Goal: Transaction & Acquisition: Purchase product/service

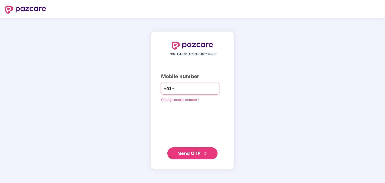
click at [216, 88] on input "number" at bounding box center [195, 89] width 41 height 8
type input "**********"
click at [191, 151] on span "Send OTP" at bounding box center [189, 152] width 22 height 5
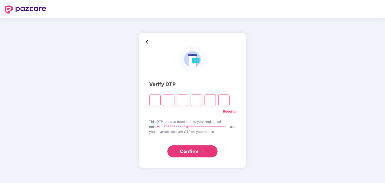
type input "*"
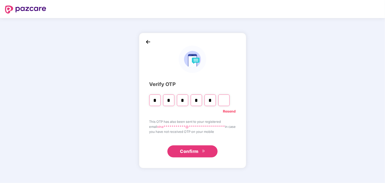
type input "*"
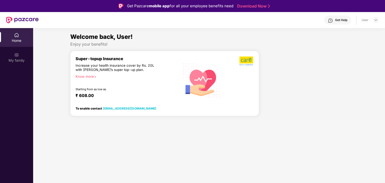
click at [154, 84] on div "Super-topup Insurance Increase your health insurance cover by Rs. 20L with PazC…" at bounding box center [127, 80] width 104 height 48
click at [13, 41] on div "Home" at bounding box center [16, 40] width 33 height 5
click at [18, 22] on img at bounding box center [22, 20] width 33 height 7
click at [18, 19] on img at bounding box center [22, 20] width 33 height 7
click at [17, 42] on div "Home" at bounding box center [16, 40] width 33 height 5
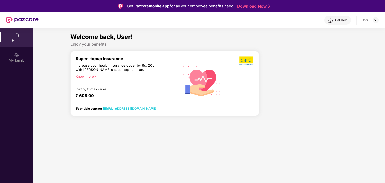
click at [77, 61] on div "Super-topup Insurance" at bounding box center [127, 58] width 104 height 5
click at [89, 67] on div "Increase your health insurance cover by Rs. 20L with [PERSON_NAME]’s super top-…" at bounding box center [116, 67] width 82 height 9
click at [109, 90] on div "Starting from as low as" at bounding box center [116, 90] width 83 height 4
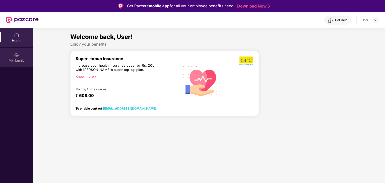
click at [17, 60] on div "My family" at bounding box center [16, 60] width 33 height 5
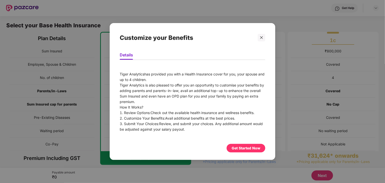
click at [235, 148] on div "Get Started Now" at bounding box center [246, 148] width 29 height 6
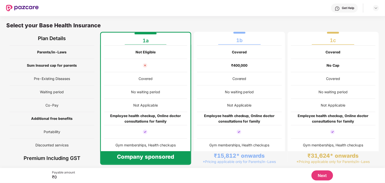
scroll to position [3, 0]
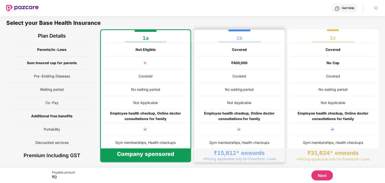
click at [246, 84] on div "No waiting period" at bounding box center [239, 89] width 84 height 13
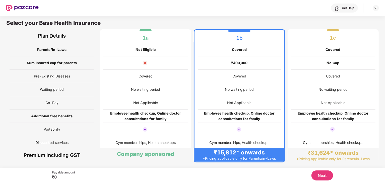
scroll to position [0, 0]
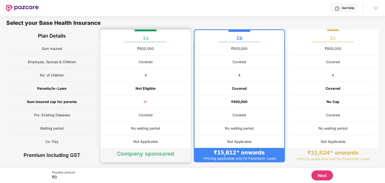
click at [135, 108] on div at bounding box center [146, 101] width 84 height 13
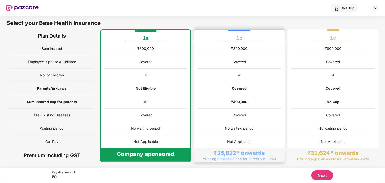
click at [219, 104] on div "₹400,000" at bounding box center [239, 101] width 84 height 13
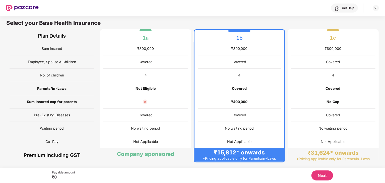
scroll to position [39, 0]
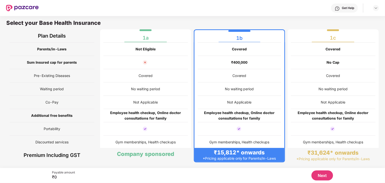
click at [324, 175] on button "Next" at bounding box center [322, 176] width 22 height 10
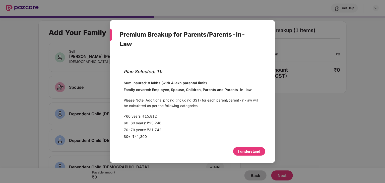
click at [257, 154] on div "I understand" at bounding box center [249, 152] width 22 height 6
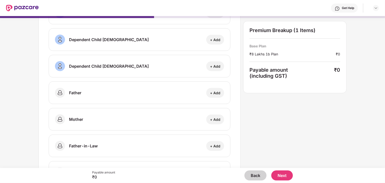
scroll to position [128, 0]
click at [214, 93] on div "+ Add" at bounding box center [215, 92] width 10 height 5
select select "****"
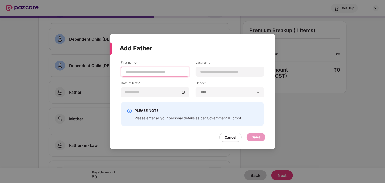
click at [147, 71] on input at bounding box center [155, 71] width 60 height 5
type input "*********"
click at [201, 69] on input at bounding box center [230, 71] width 60 height 5
click at [164, 73] on input "*********" at bounding box center [155, 71] width 60 height 5
type input "**********"
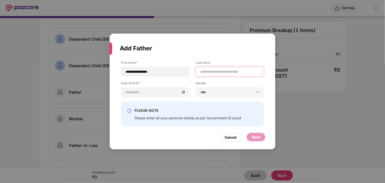
click at [205, 74] on input at bounding box center [230, 71] width 60 height 5
type input "*********"
click at [174, 91] on input at bounding box center [152, 93] width 55 height 6
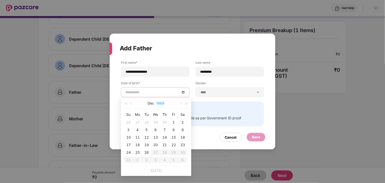
click at [161, 104] on button "1989" at bounding box center [160, 103] width 8 height 10
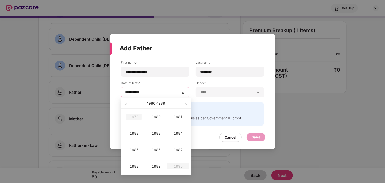
type input "**********"
click at [125, 102] on button "button" at bounding box center [126, 103] width 6 height 10
type input "**********"
click at [156, 118] on div "1970" at bounding box center [155, 117] width 15 height 6
type input "**********"
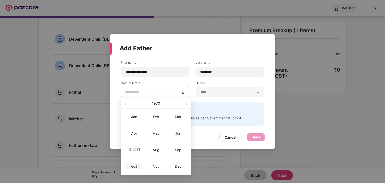
type input "**********"
click at [133, 166] on div "Oct" at bounding box center [133, 167] width 15 height 6
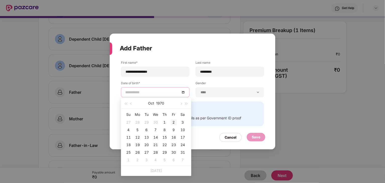
type input "**********"
click at [173, 124] on div "2" at bounding box center [174, 122] width 6 height 6
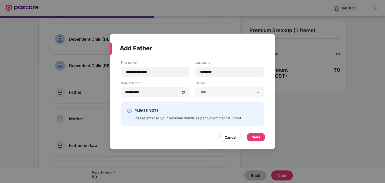
click at [211, 96] on div "****** **** ******" at bounding box center [229, 92] width 68 height 10
click at [254, 135] on div "Save" at bounding box center [256, 137] width 9 height 6
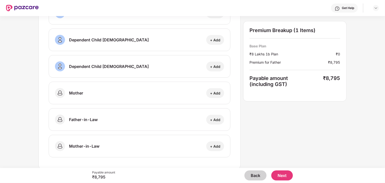
click at [213, 94] on div "+ Add" at bounding box center [215, 93] width 10 height 5
select select "******"
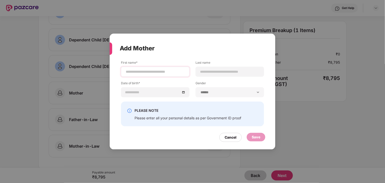
click at [135, 68] on div at bounding box center [155, 72] width 68 height 10
click at [136, 72] on input at bounding box center [155, 71] width 60 height 5
type input "**********"
click at [213, 76] on div at bounding box center [229, 72] width 68 height 10
click at [212, 69] on input at bounding box center [230, 71] width 60 height 5
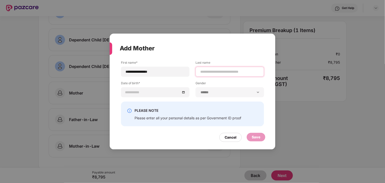
type input "*********"
click at [181, 89] on div at bounding box center [155, 92] width 68 height 10
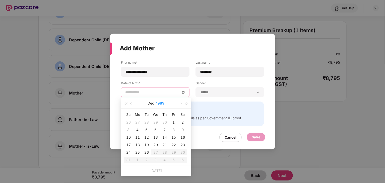
click at [159, 103] on button "1989" at bounding box center [160, 103] width 8 height 10
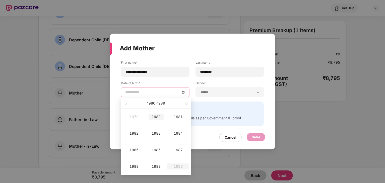
type input "**********"
click at [158, 116] on div "1980" at bounding box center [155, 117] width 15 height 6
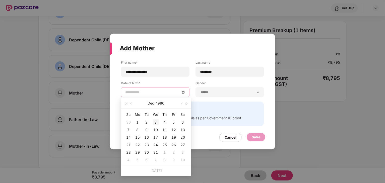
type input "**********"
click at [132, 104] on span "button" at bounding box center [131, 104] width 3 height 3
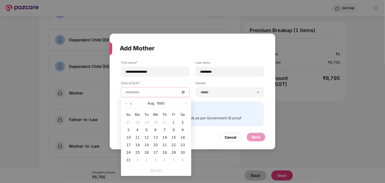
click at [132, 104] on span "button" at bounding box center [131, 104] width 3 height 3
type input "**********"
click at [164, 144] on div "22" at bounding box center [165, 145] width 6 height 6
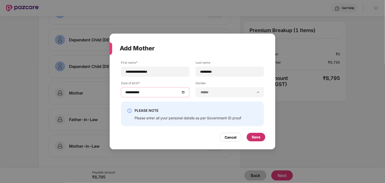
click at [248, 135] on div "Save" at bounding box center [256, 137] width 19 height 9
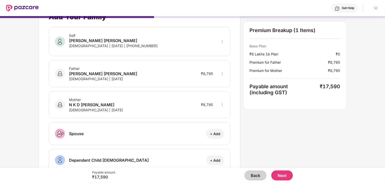
scroll to position [0, 0]
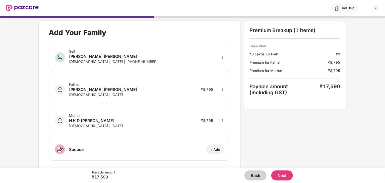
click at [278, 177] on button "Next" at bounding box center [282, 176] width 22 height 10
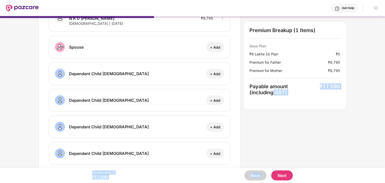
scroll to position [163, 0]
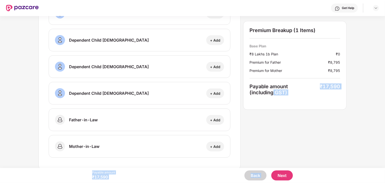
drag, startPoint x: 274, startPoint y: 137, endPoint x: 278, endPoint y: 178, distance: 41.1
click at [278, 178] on div "Get Help Add Your Family Self Vinay Deekshit Garimella Male | 26 Dec 2001 | +91…" at bounding box center [192, 91] width 385 height 183
click at [278, 178] on button "Next" at bounding box center [282, 176] width 22 height 10
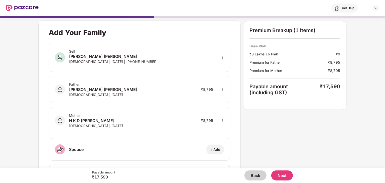
click at [281, 177] on button "Next" at bounding box center [282, 176] width 22 height 10
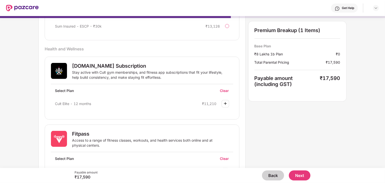
scroll to position [168, 0]
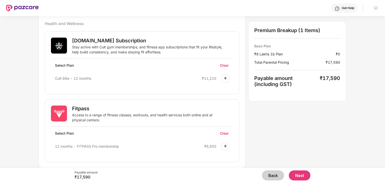
click at [223, 78] on img at bounding box center [225, 78] width 6 height 6
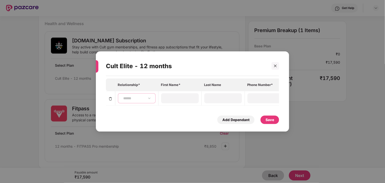
click at [135, 97] on select "**********" at bounding box center [136, 98] width 29 height 4
click at [274, 65] on icon "close" at bounding box center [275, 66] width 4 height 4
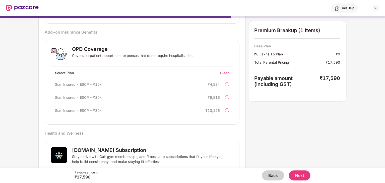
scroll to position [58, 0]
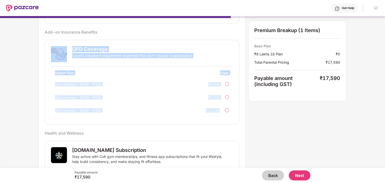
drag, startPoint x: 46, startPoint y: 51, endPoint x: 230, endPoint y: 115, distance: 194.8
click at [230, 115] on div "OPD Coverage Covers outpatient department expenses that don't require hospitali…" at bounding box center [142, 82] width 194 height 85
copy div "OPD Coverage Covers outpatient department expenses that don't require hospitali…"
click at [149, 102] on div "Sum Insured - ESCP - ₹10k ₹4,594 Sum Insured - ESCP - ₹20k ₹9,516 Sum Insured -…" at bounding box center [142, 97] width 182 height 36
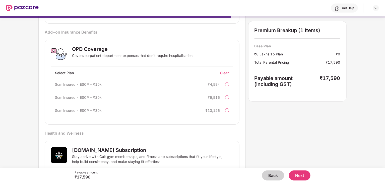
click at [227, 84] on div at bounding box center [227, 84] width 4 height 4
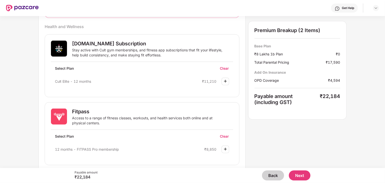
scroll to position [168, 0]
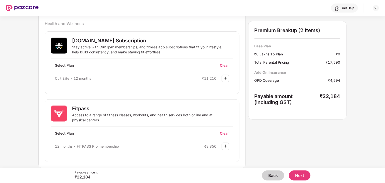
click at [302, 176] on button "Next" at bounding box center [300, 176] width 22 height 10
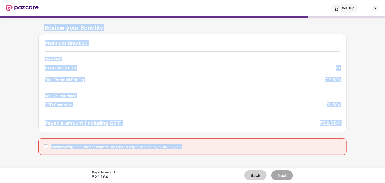
drag, startPoint x: 38, startPoint y: 29, endPoint x: 346, endPoint y: 137, distance: 325.7
click at [346, 137] on div "Review your Benefits Premium Breakup Base Plan ₹8 Lakhs 1b Plan ₹0 Total Parent…" at bounding box center [192, 89] width 385 height 147
copy div "Review your Benefits Premium Breakup Base Plan ₹8 Lakhs 1b Plan ₹0 Total Parent…"
click at [219, 92] on div "Base Plan ₹8 Lakhs 1b Plan ₹0 Total Parental Pricing ₹17,590 Add On Insurance O…" at bounding box center [192, 83] width 295 height 53
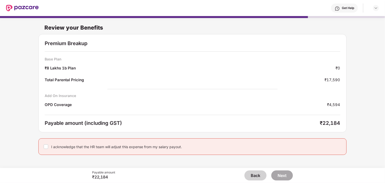
click at [115, 148] on div "I acknowledge that the HR team will adjust this expense from my salary payout." at bounding box center [116, 146] width 131 height 5
click at [290, 173] on button "Next" at bounding box center [282, 176] width 22 height 10
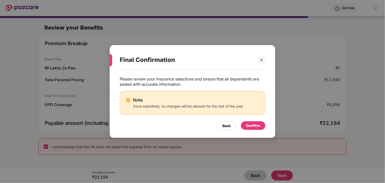
click at [249, 125] on div "Confirm" at bounding box center [253, 126] width 14 height 6
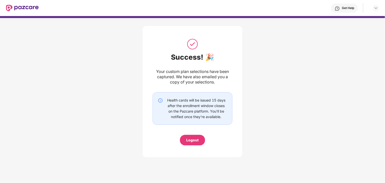
click at [197, 140] on div "Logout" at bounding box center [192, 140] width 12 height 6
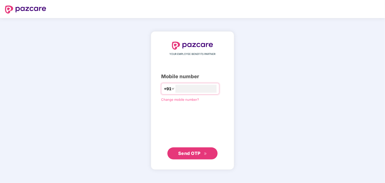
type input "**********"
click at [196, 154] on span "Send OTP" at bounding box center [189, 153] width 22 height 5
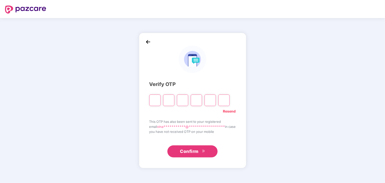
type input "*"
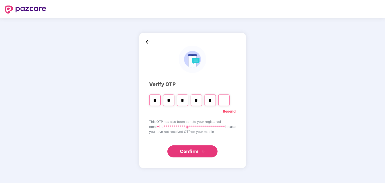
type input "*"
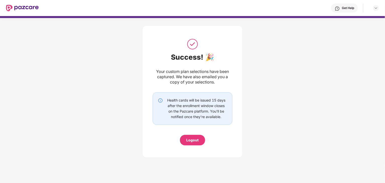
click at [20, 7] on img at bounding box center [22, 8] width 33 height 7
click at [377, 10] on img at bounding box center [376, 8] width 4 height 4
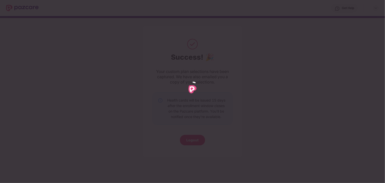
click at [191, 47] on div at bounding box center [192, 91] width 385 height 183
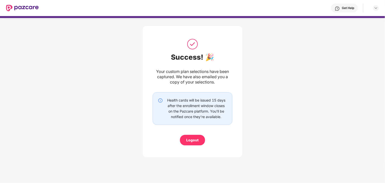
click at [191, 47] on img at bounding box center [192, 44] width 13 height 13
click at [182, 107] on div "Health cards will be issued 15 days after the enrollment window closes on the P…" at bounding box center [196, 109] width 62 height 22
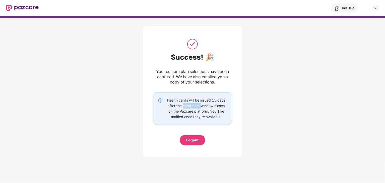
click at [182, 107] on div "Health cards will be issued 15 days after the enrollment window closes on the P…" at bounding box center [196, 109] width 62 height 22
click at [192, 121] on div "Health cards will be issued 15 days after the enrollment window closes on the P…" at bounding box center [193, 108] width 80 height 33
click at [191, 137] on div "Logout" at bounding box center [192, 140] width 12 height 6
